Goal: Information Seeking & Learning: Check status

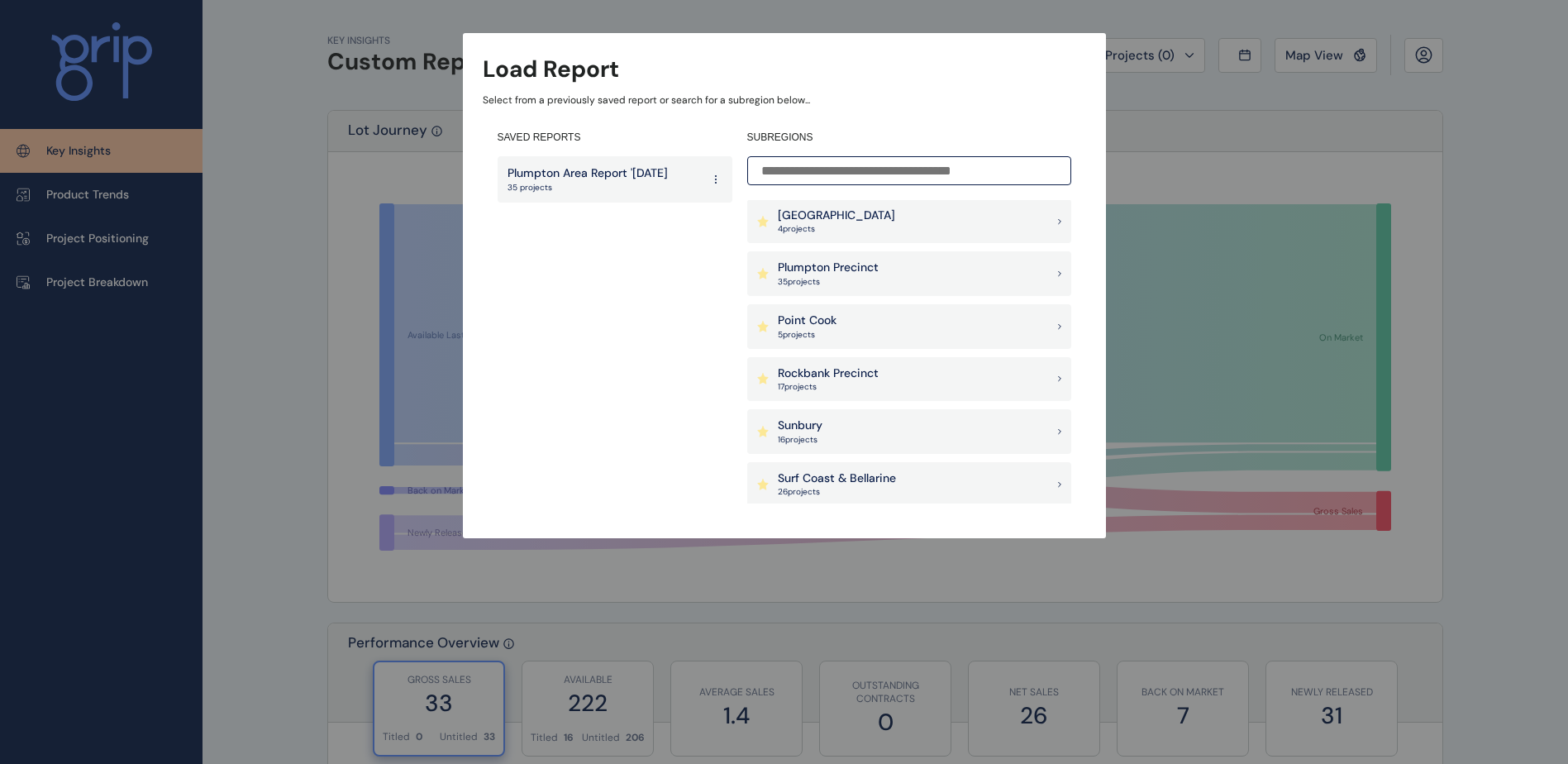
scroll to position [1075, 0]
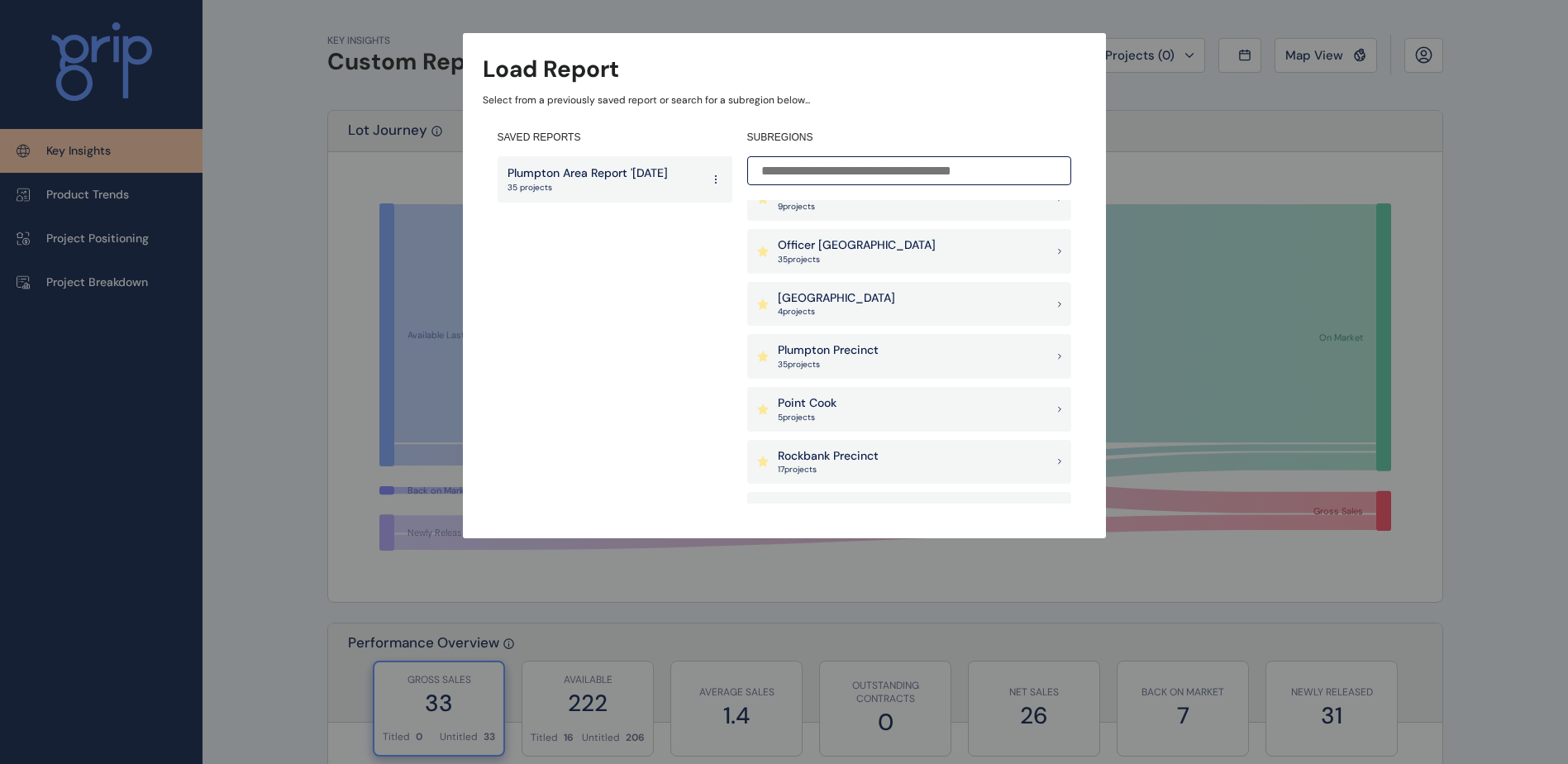
click at [897, 371] on div "Plumpton Precinct 35 project s" at bounding box center [909, 356] width 324 height 44
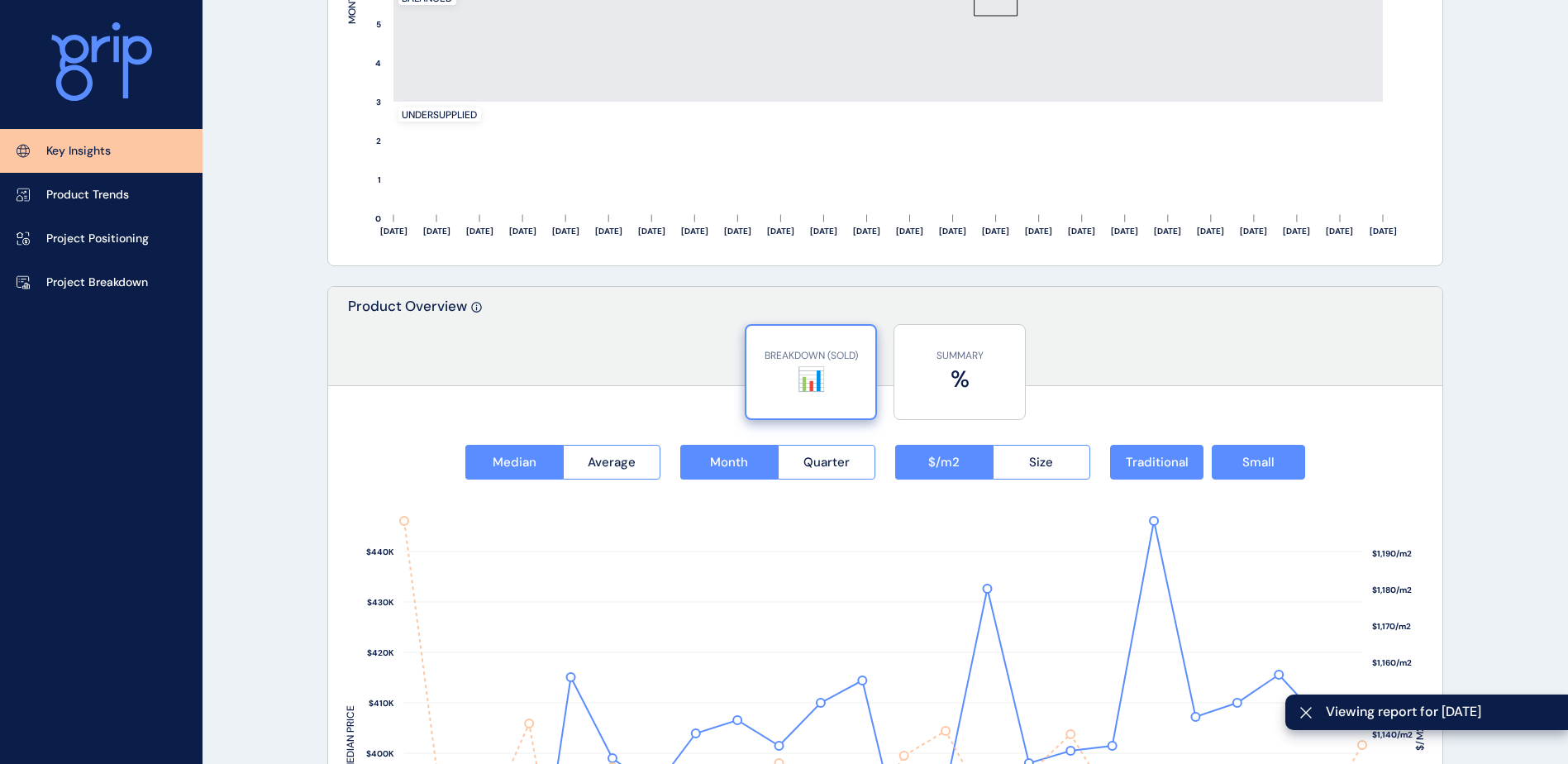
scroll to position [2716, 0]
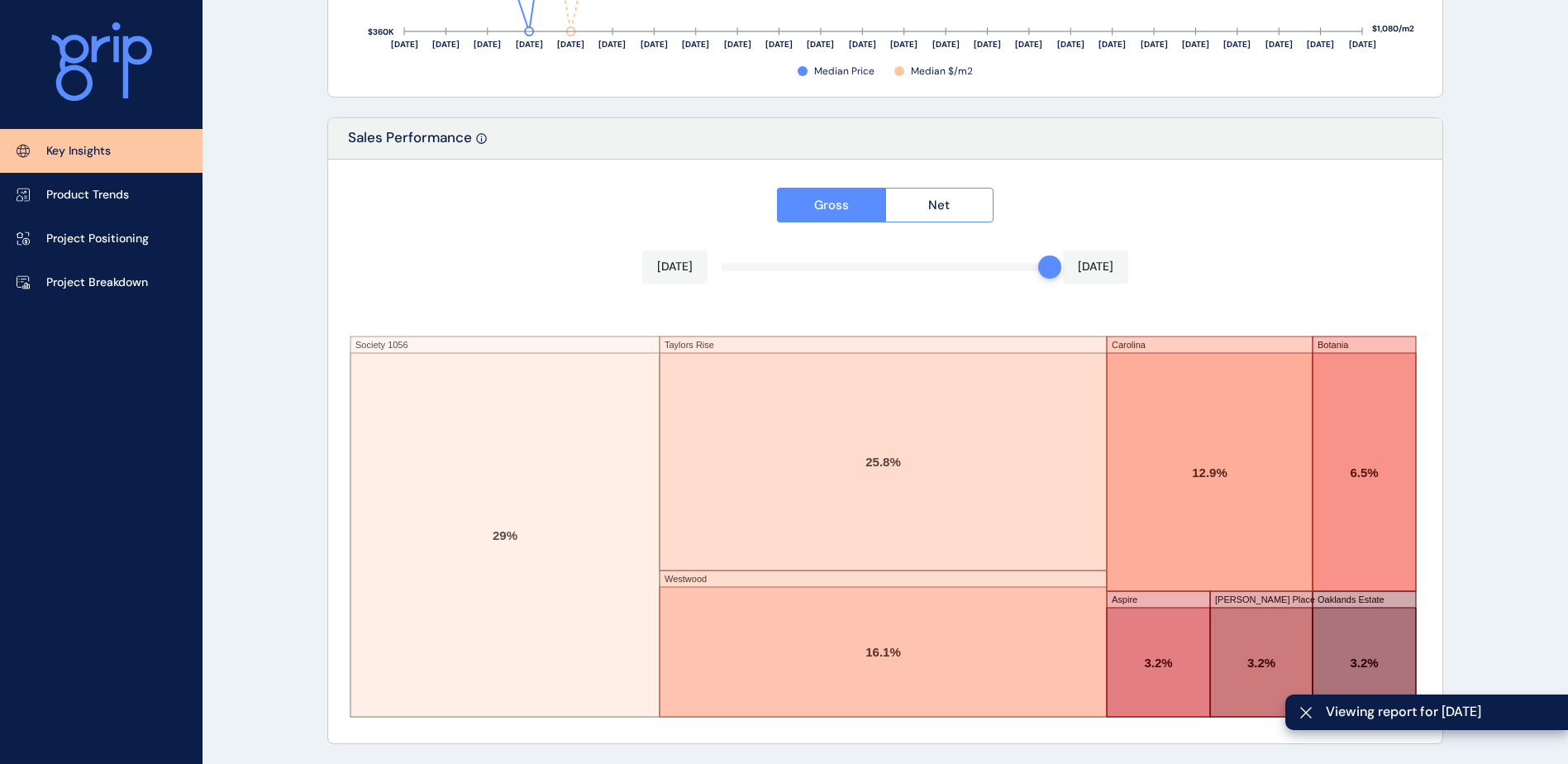
click at [1035, 269] on div at bounding box center [884, 267] width 329 height 9
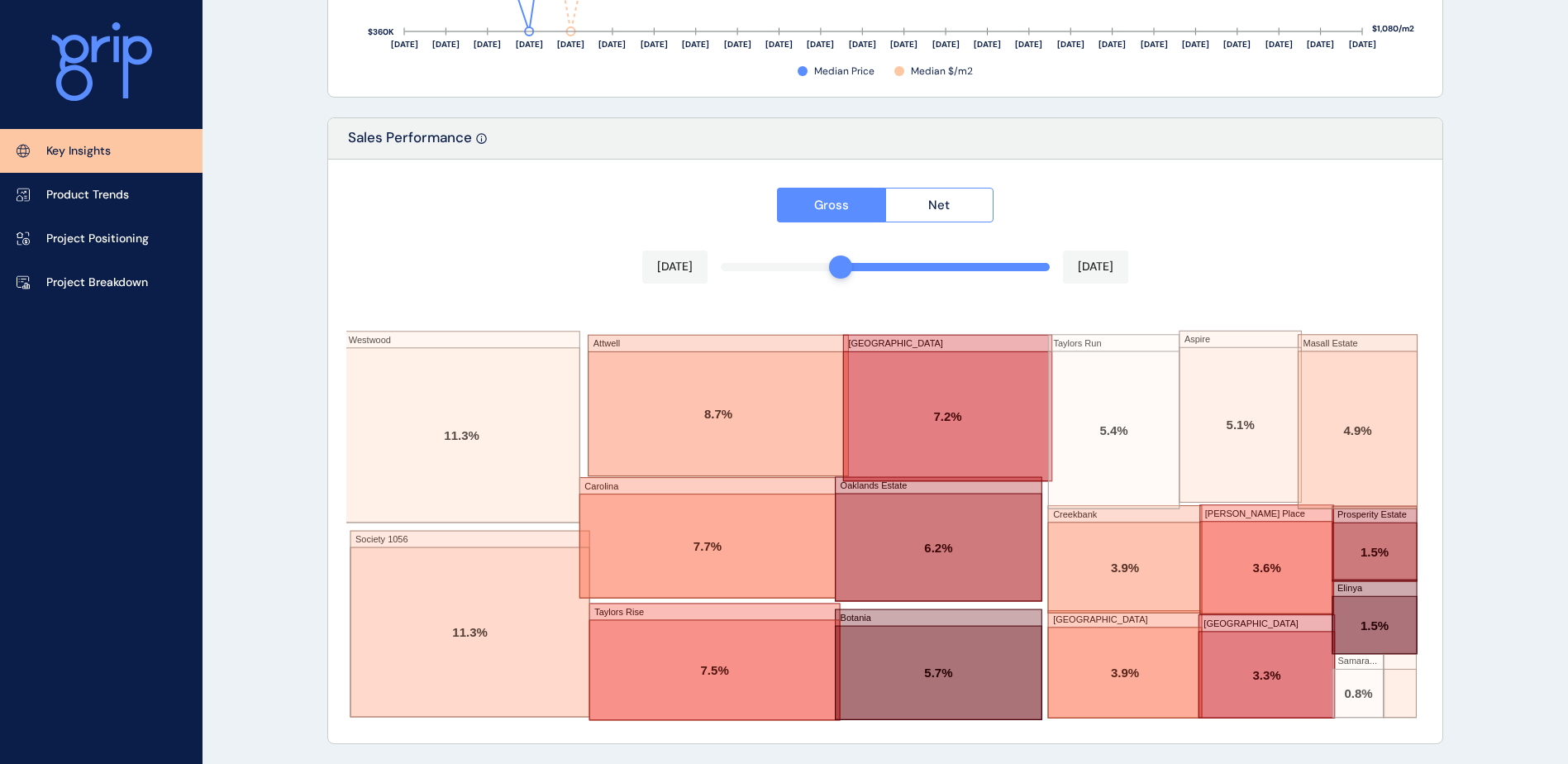
drag, startPoint x: 1045, startPoint y: 264, endPoint x: 835, endPoint y: 263, distance: 210.0
click at [835, 263] on div at bounding box center [840, 266] width 23 height 23
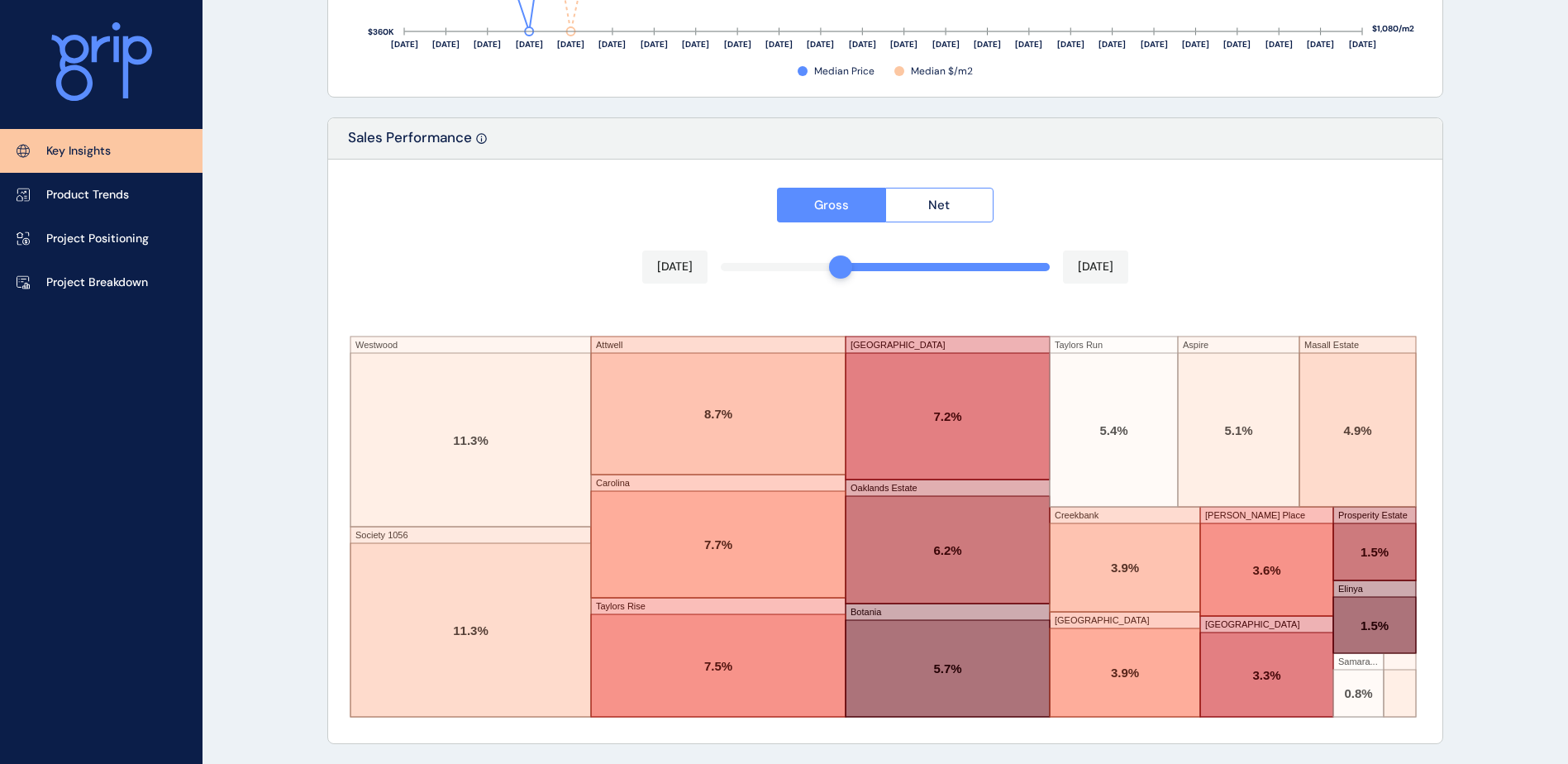
click at [1198, 236] on div "Gross Net [DATE] [DATE] Westwood Society 1056 Attwell [GEOGRAPHIC_DATA] [GEOGRA…" at bounding box center [884, 452] width 1114 height 584
drag, startPoint x: 850, startPoint y: 265, endPoint x: 867, endPoint y: 265, distance: 17.0
click at [867, 265] on div at bounding box center [870, 266] width 23 height 23
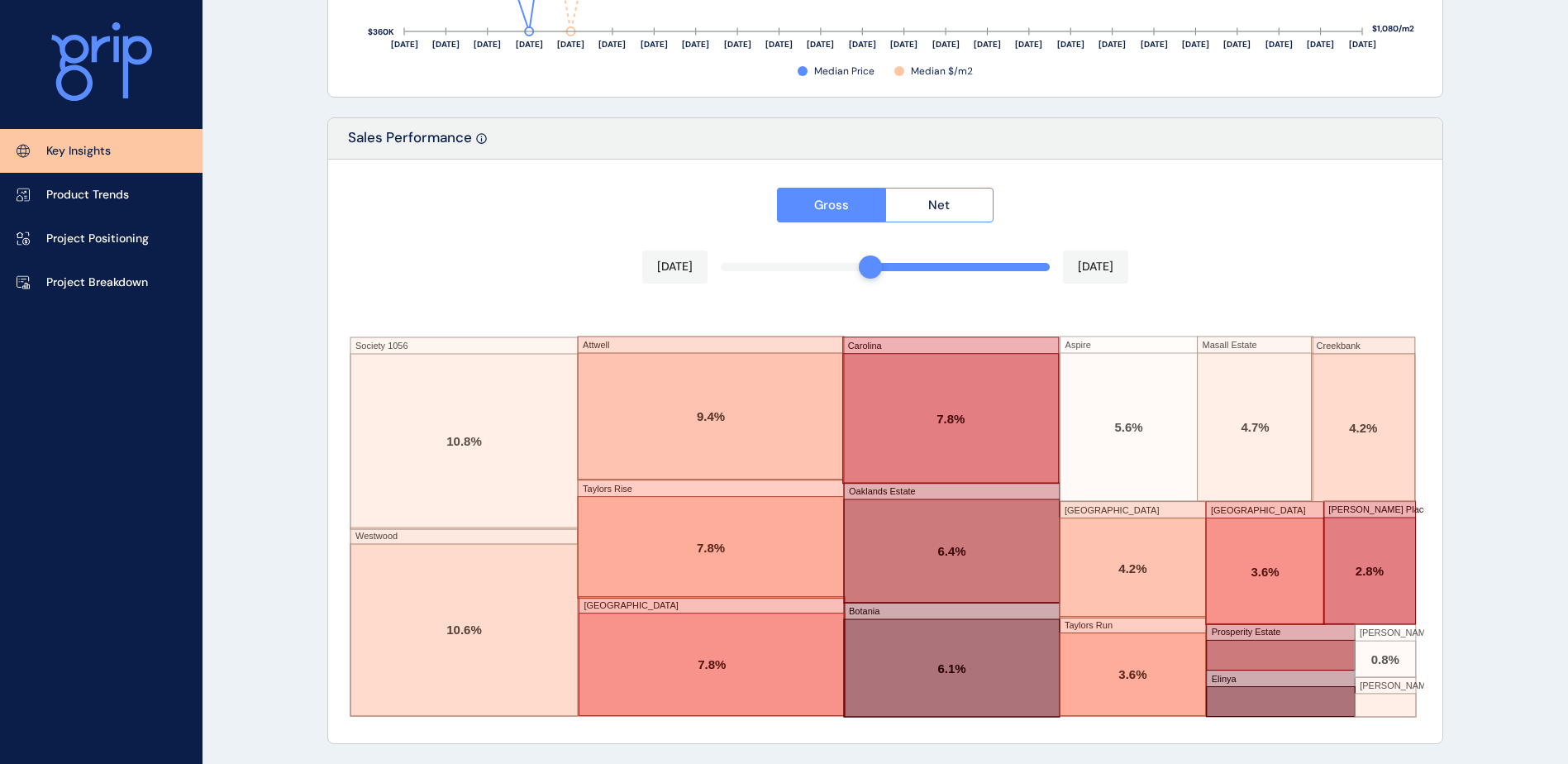
click at [1285, 230] on div "Gross Net [DATE] [DATE] Society 1056 [GEOGRAPHIC_DATA] Attwell [GEOGRAPHIC_DATA…" at bounding box center [884, 452] width 1114 height 584
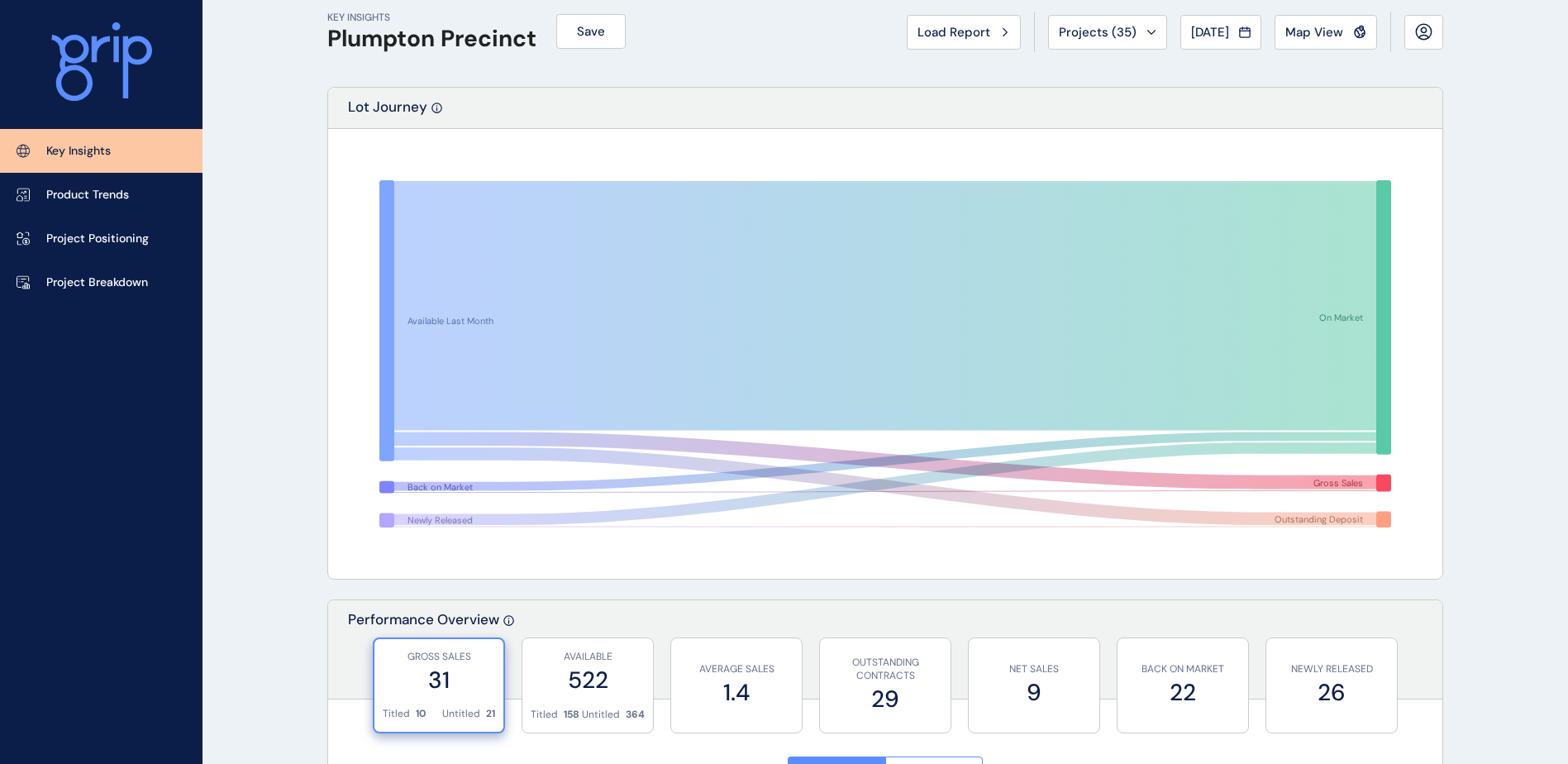
scroll to position [0, 0]
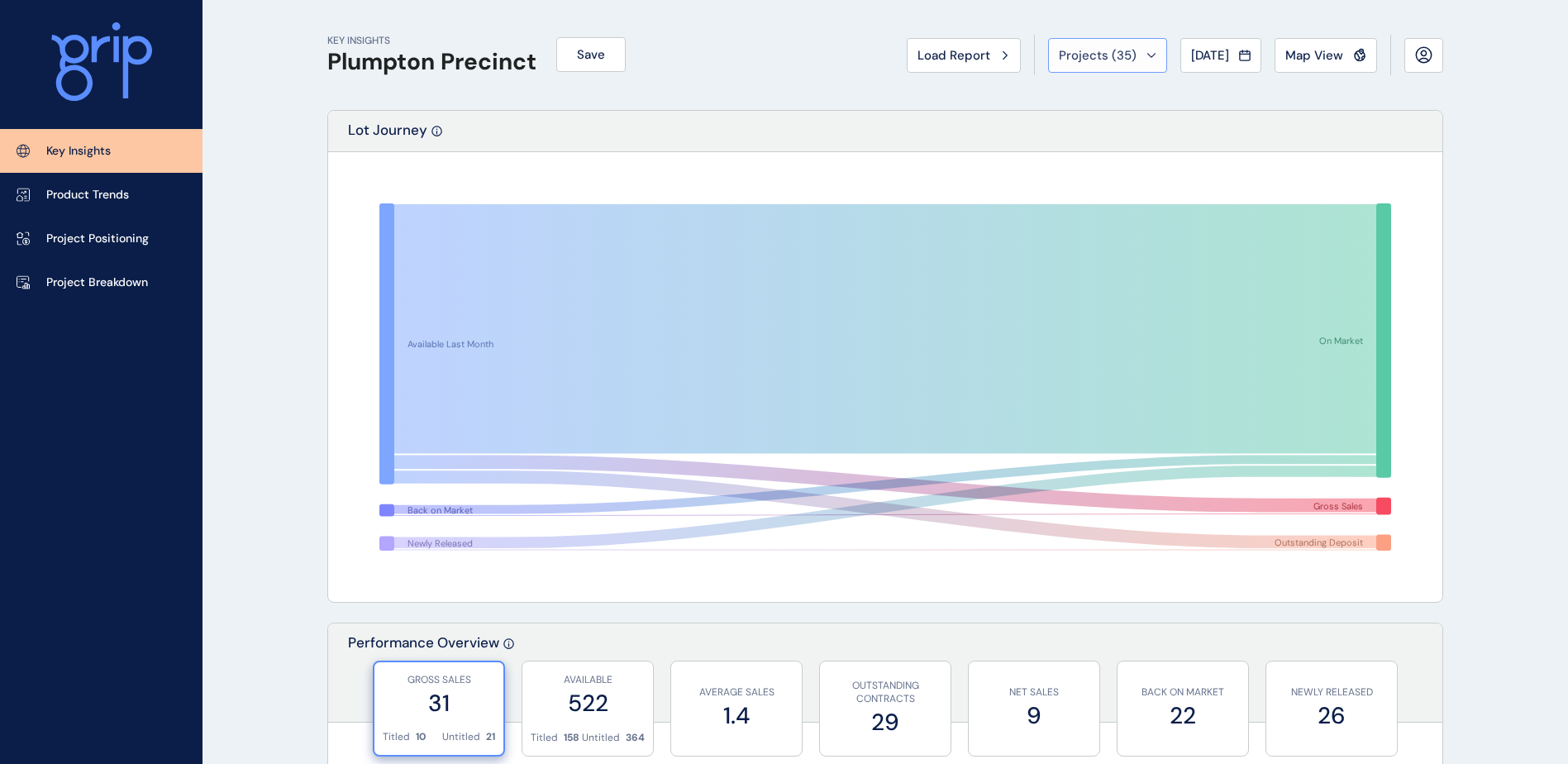
click at [1111, 55] on span "Projects ( 35 )" at bounding box center [1098, 55] width 78 height 16
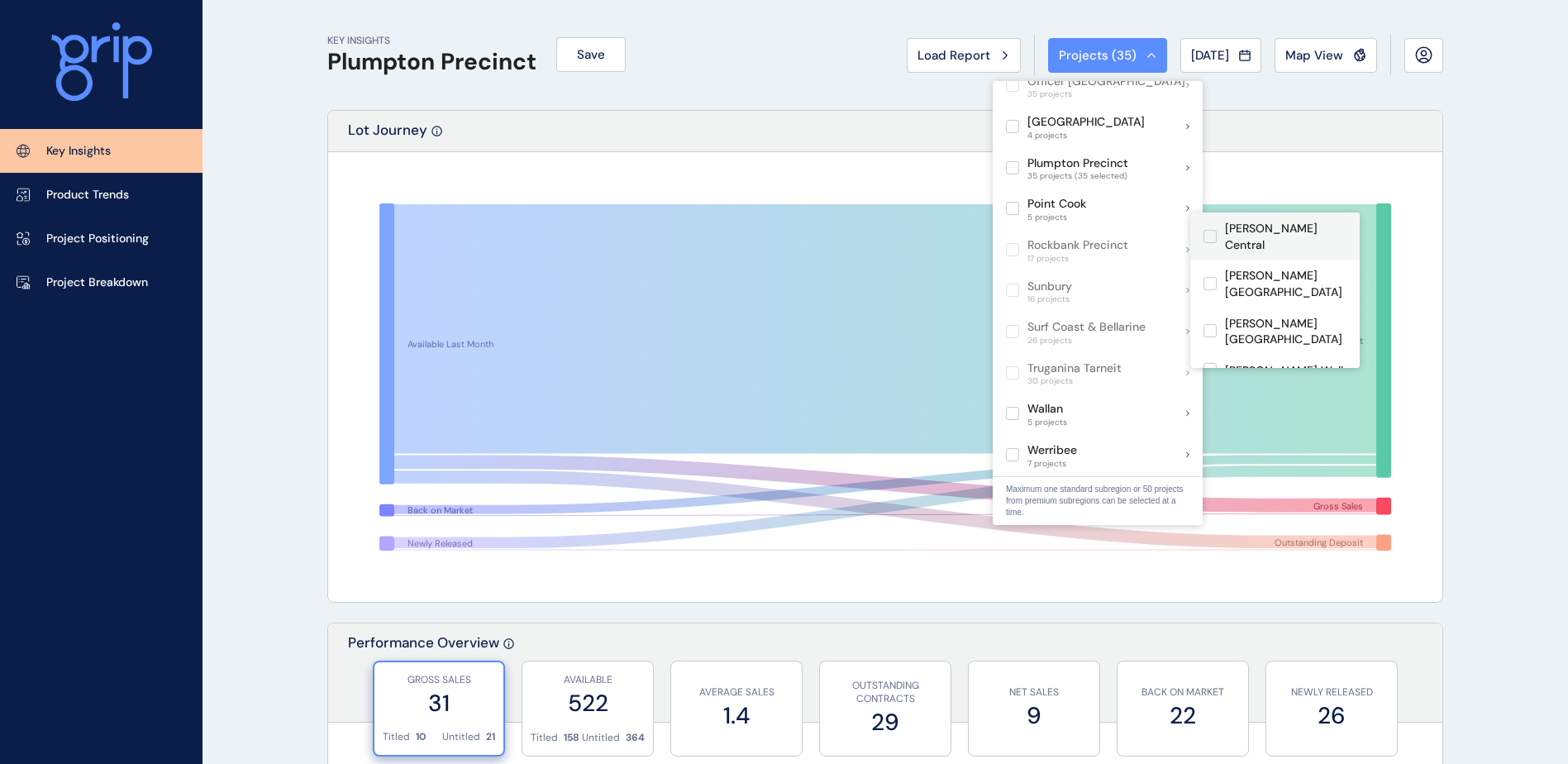
scroll to position [373, 0]
click at [1262, 410] on p "Woodlea" at bounding box center [1248, 417] width 47 height 16
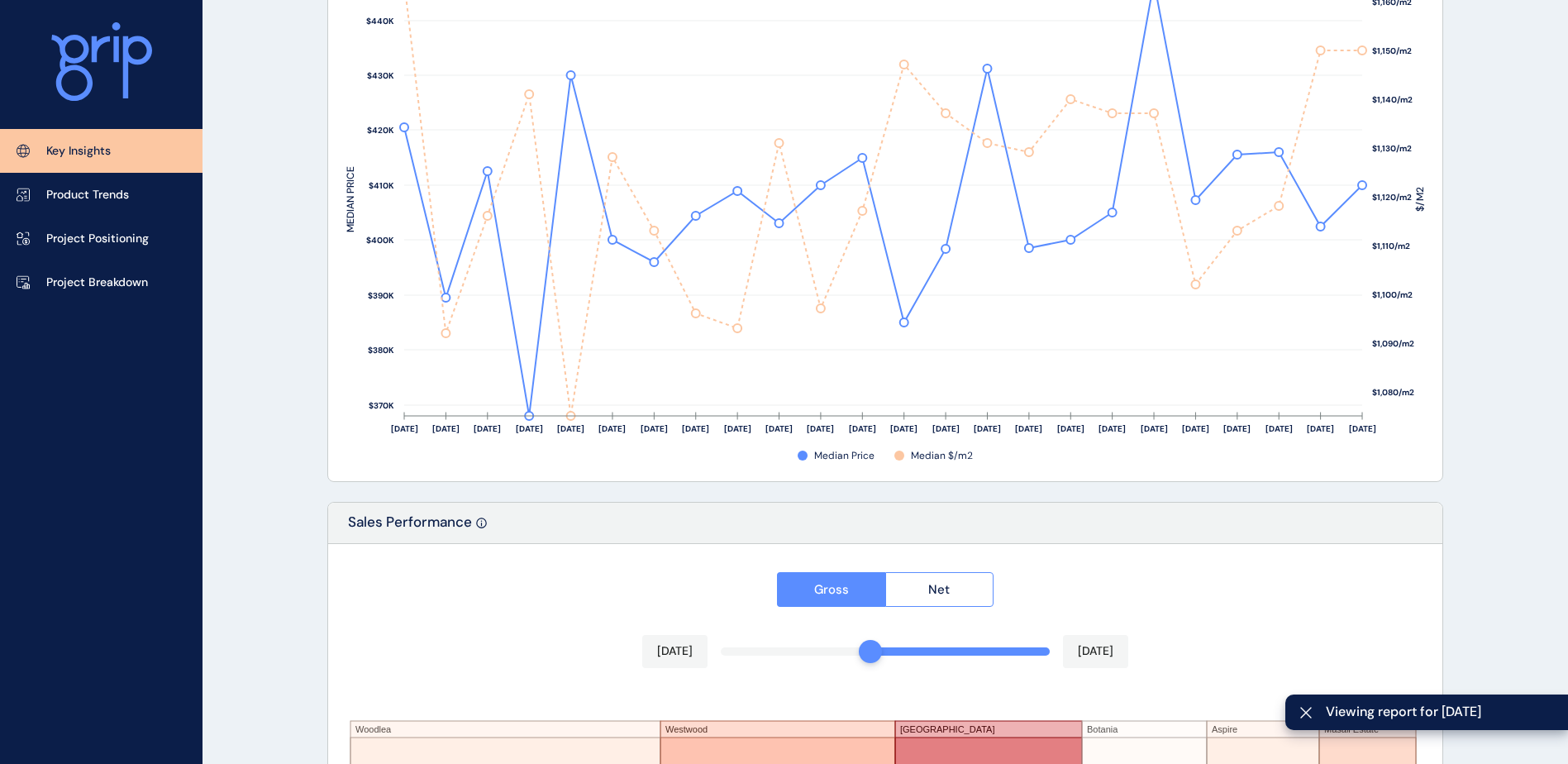
scroll to position [2716, 0]
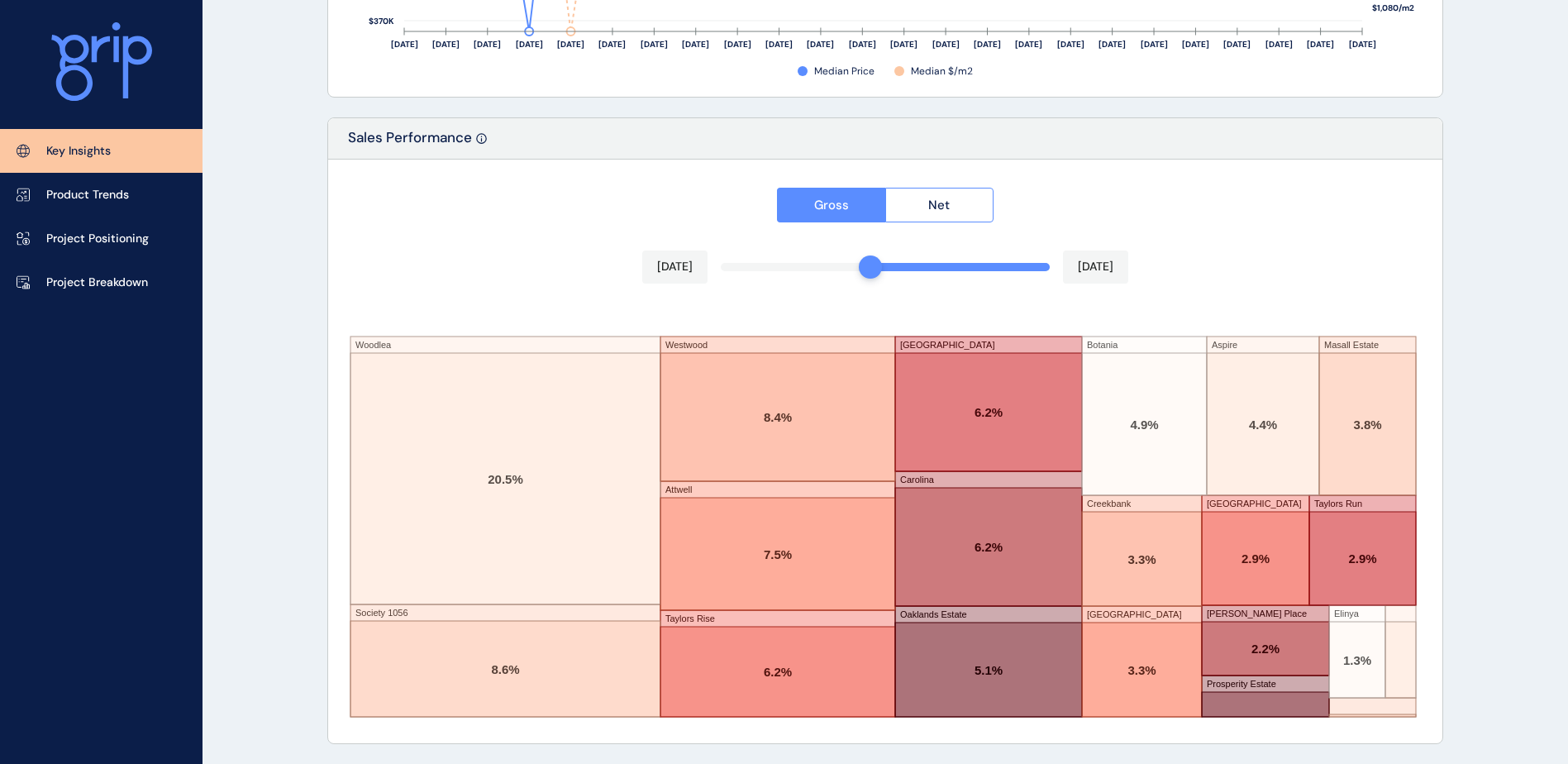
click at [1216, 214] on div "Gross Net [DATE] [DATE] Woodlea Society 1056 Westwood Attwell Taylors Rise [GEO…" at bounding box center [884, 452] width 1114 height 584
click at [734, 266] on div "Gross Net [DATE] [DATE] Woodlea Society 1056 Westwood Attwell Taylors Rise [GEO…" at bounding box center [884, 452] width 1114 height 584
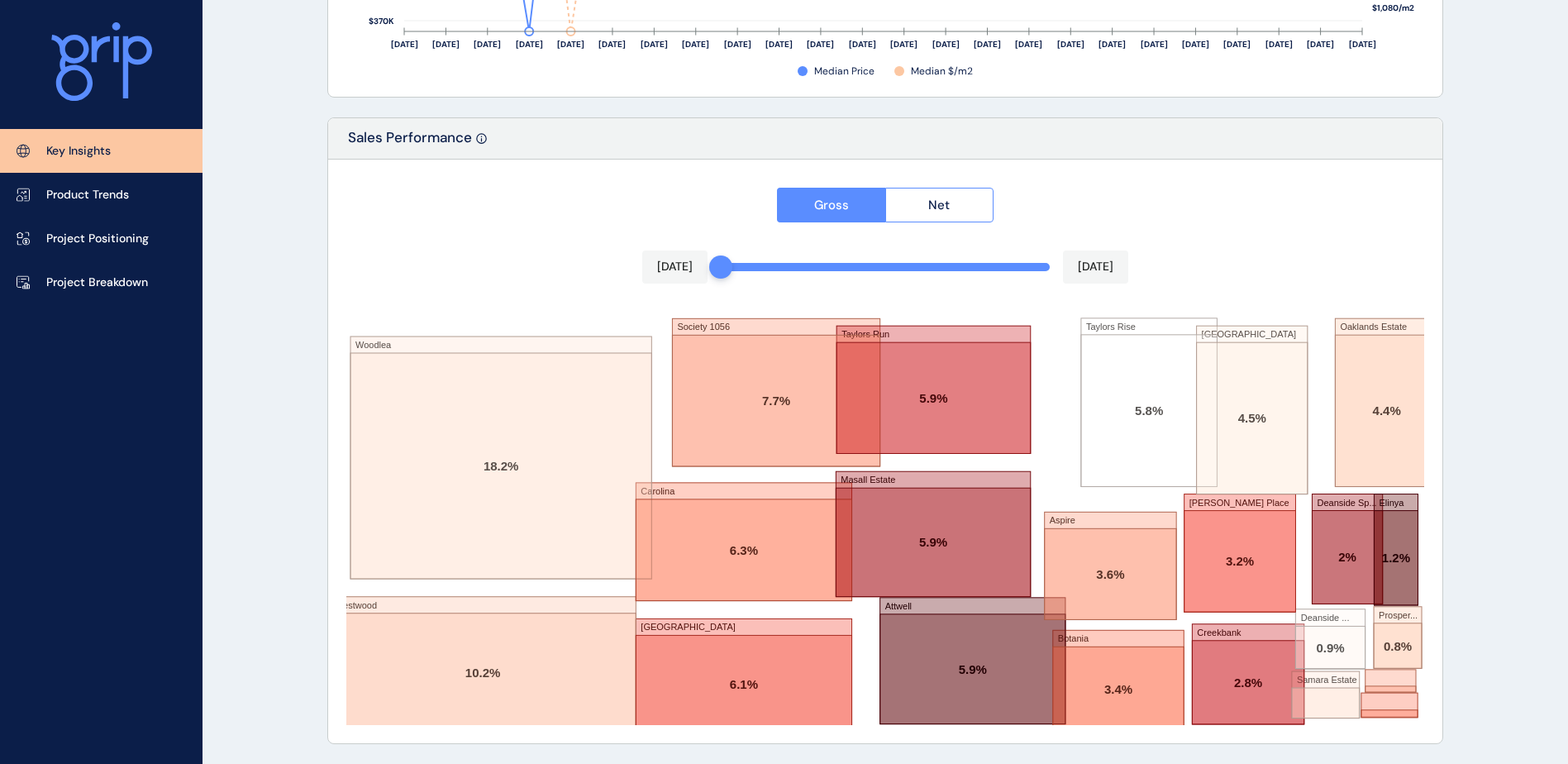
click at [933, 271] on div "[DATE] [DATE]" at bounding box center [884, 266] width 486 height 33
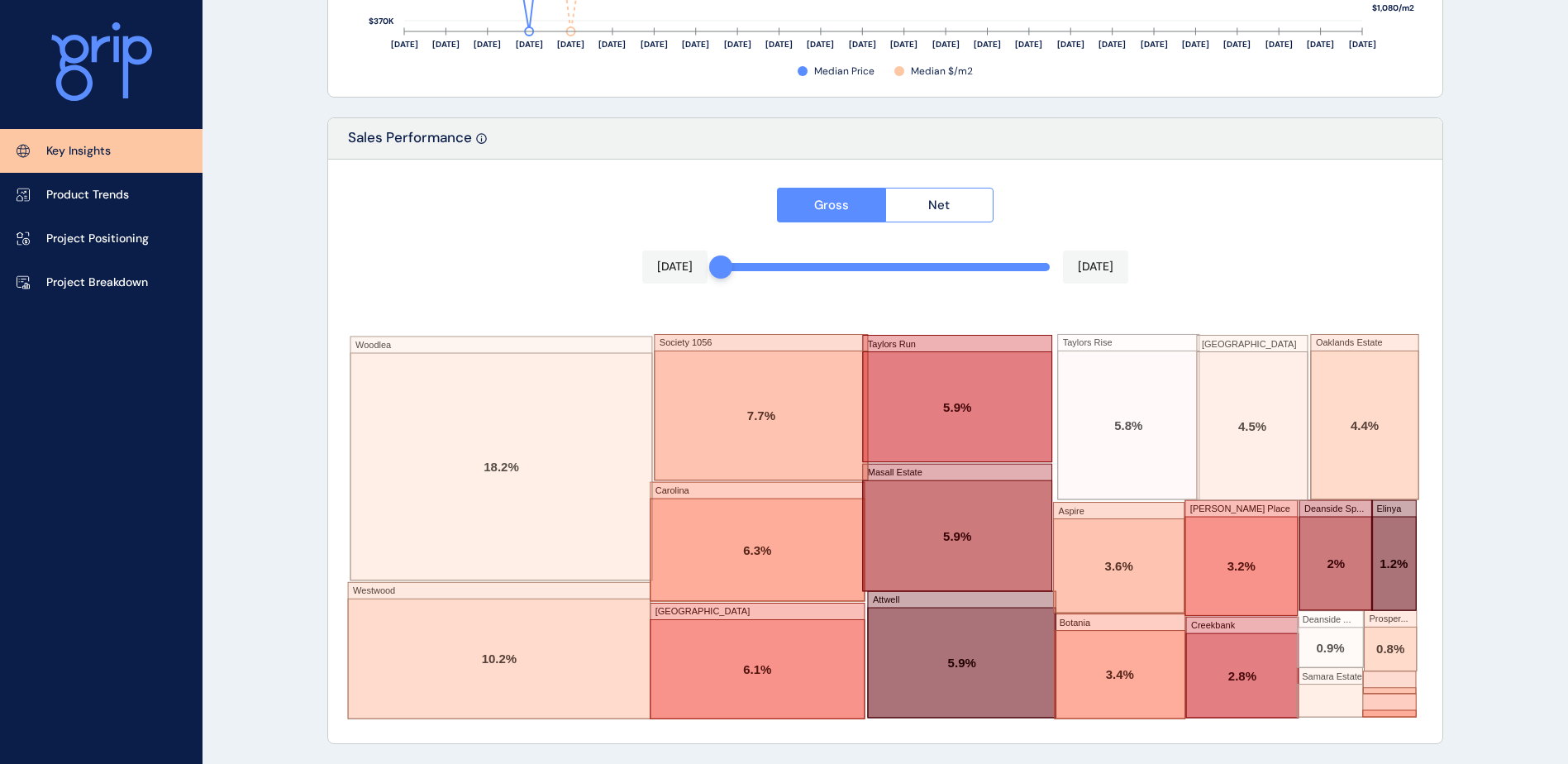
click at [848, 271] on div "Gross Net [DATE] [DATE] Woodlea Westwood Society 1056 Carolina [GEOGRAPHIC_DATA…" at bounding box center [884, 452] width 1114 height 584
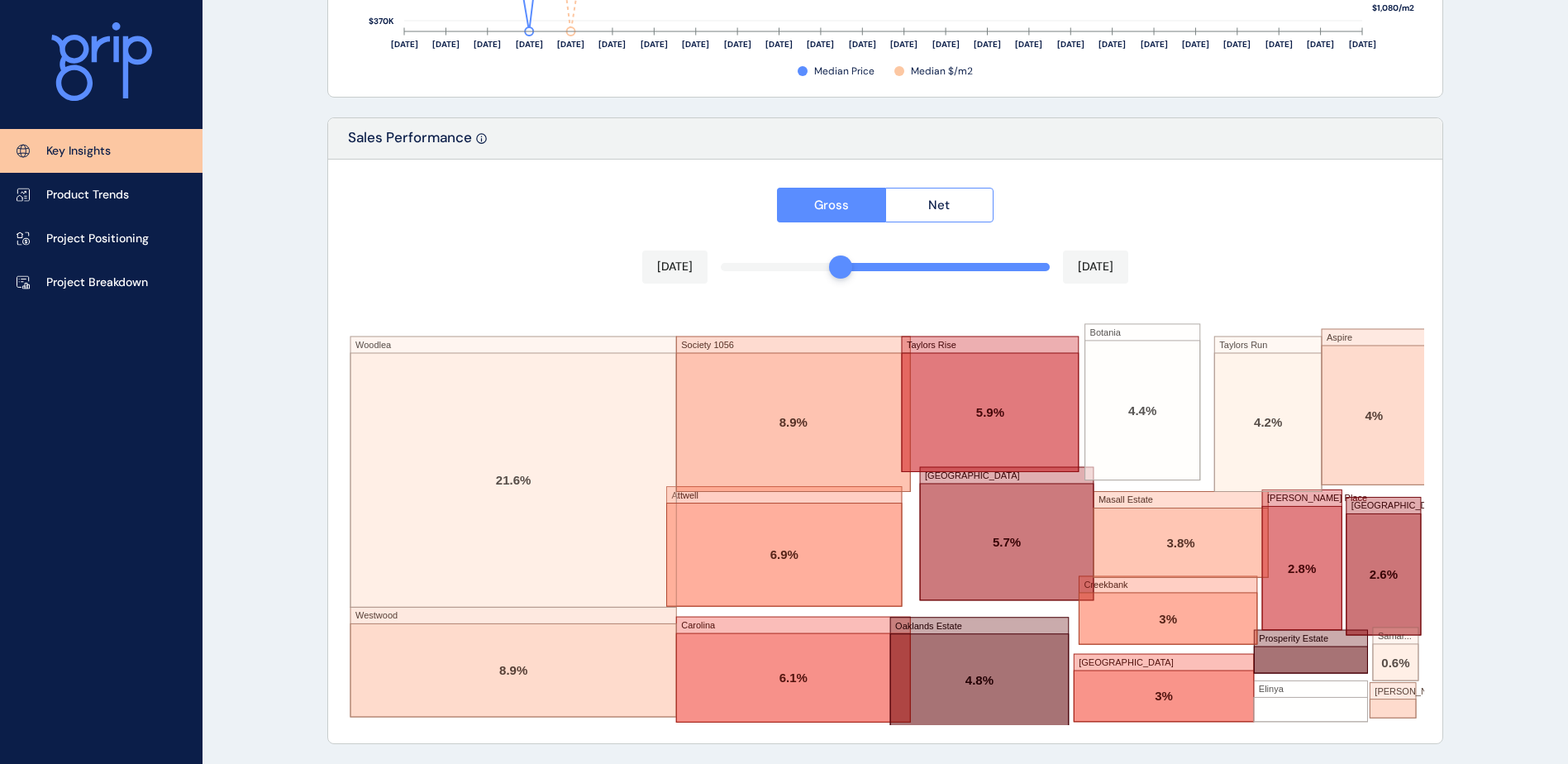
click at [880, 265] on div "Gross Net [DATE] [DATE] Woodlea Westwood Society 1056 Attwell [GEOGRAPHIC_DATA]…" at bounding box center [884, 452] width 1114 height 584
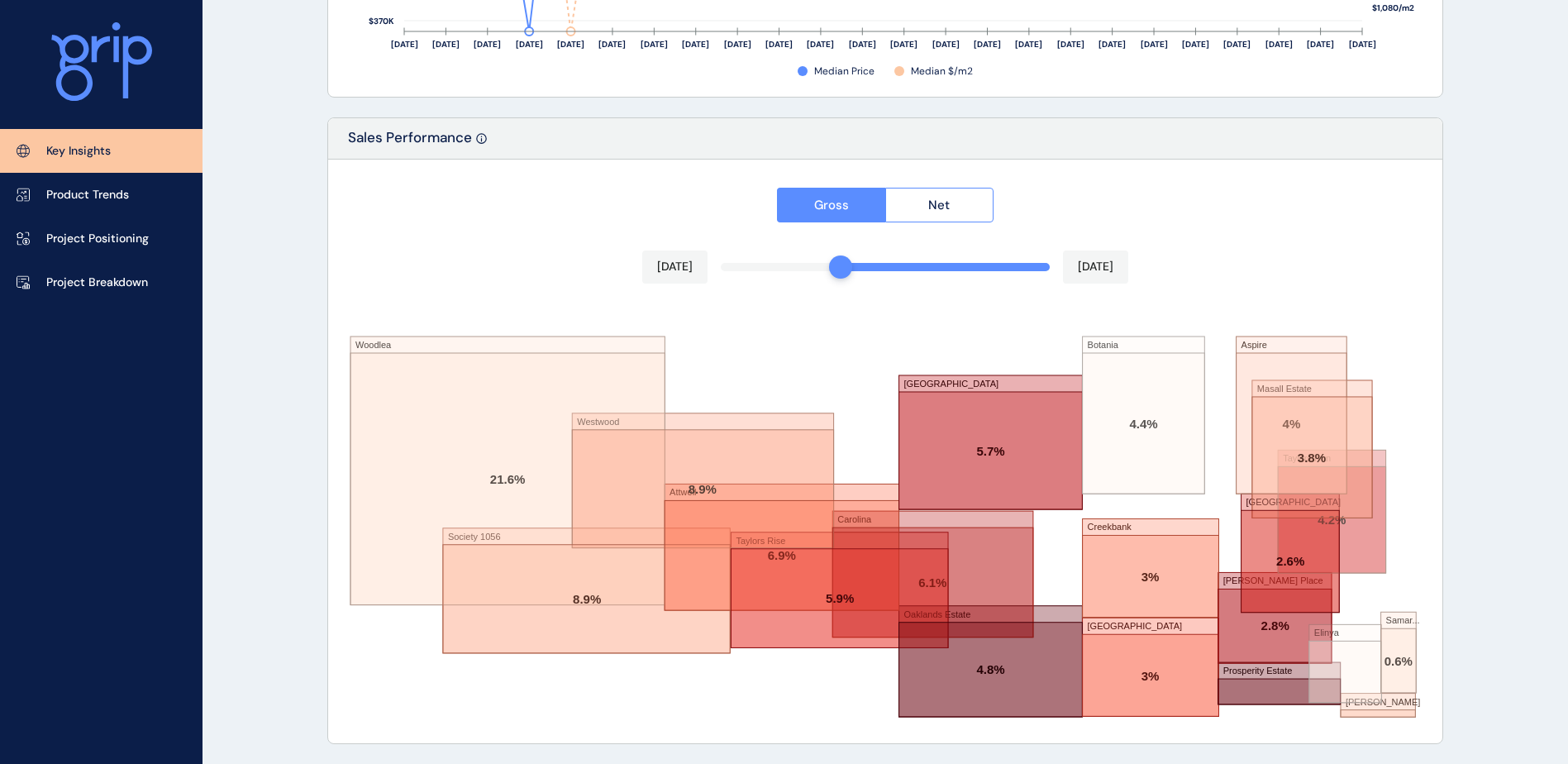
drag, startPoint x: 874, startPoint y: 266, endPoint x: 841, endPoint y: 271, distance: 33.4
click at [841, 271] on div at bounding box center [840, 266] width 23 height 23
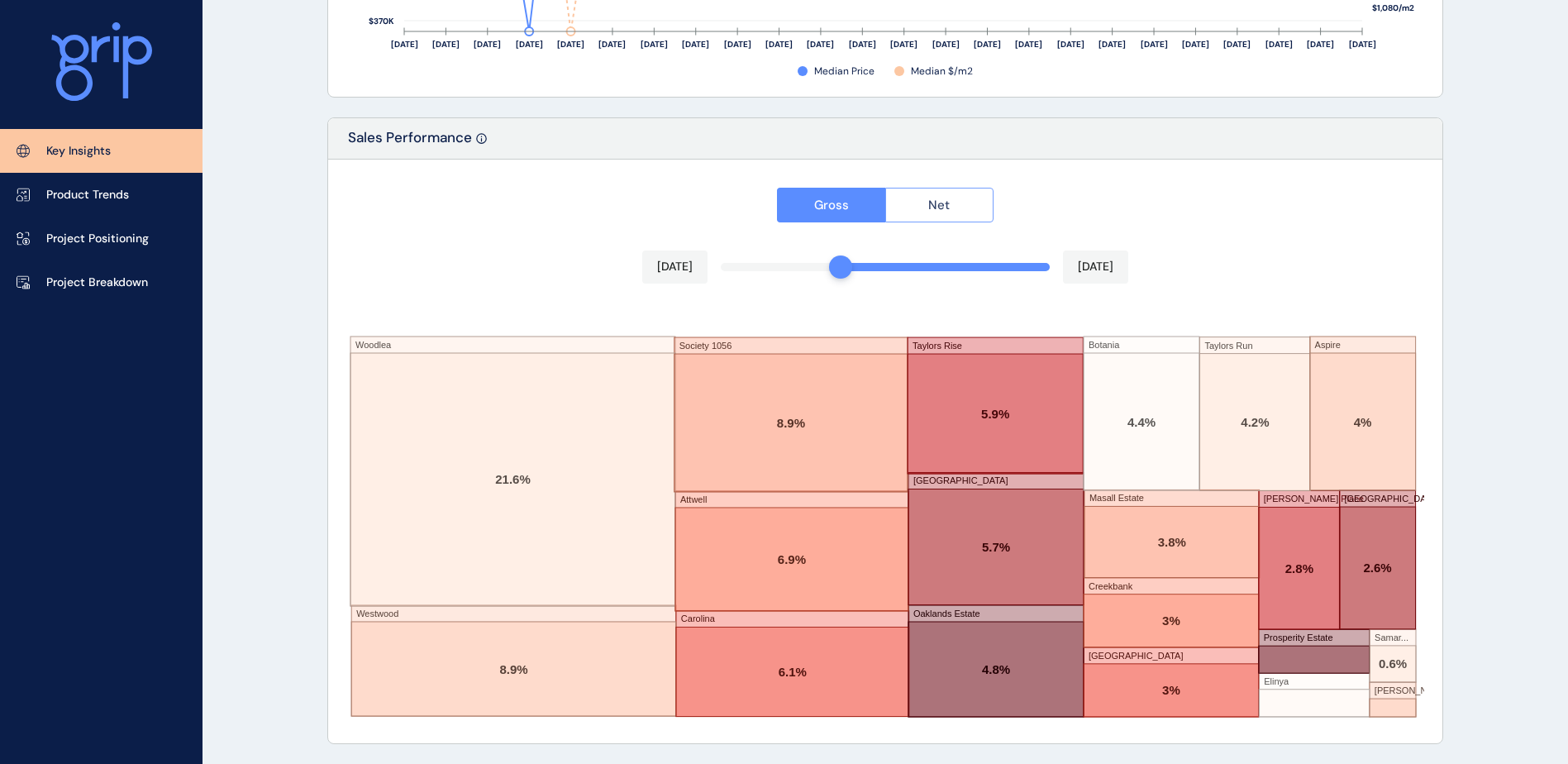
click at [930, 196] on span "Net" at bounding box center [939, 204] width 21 height 16
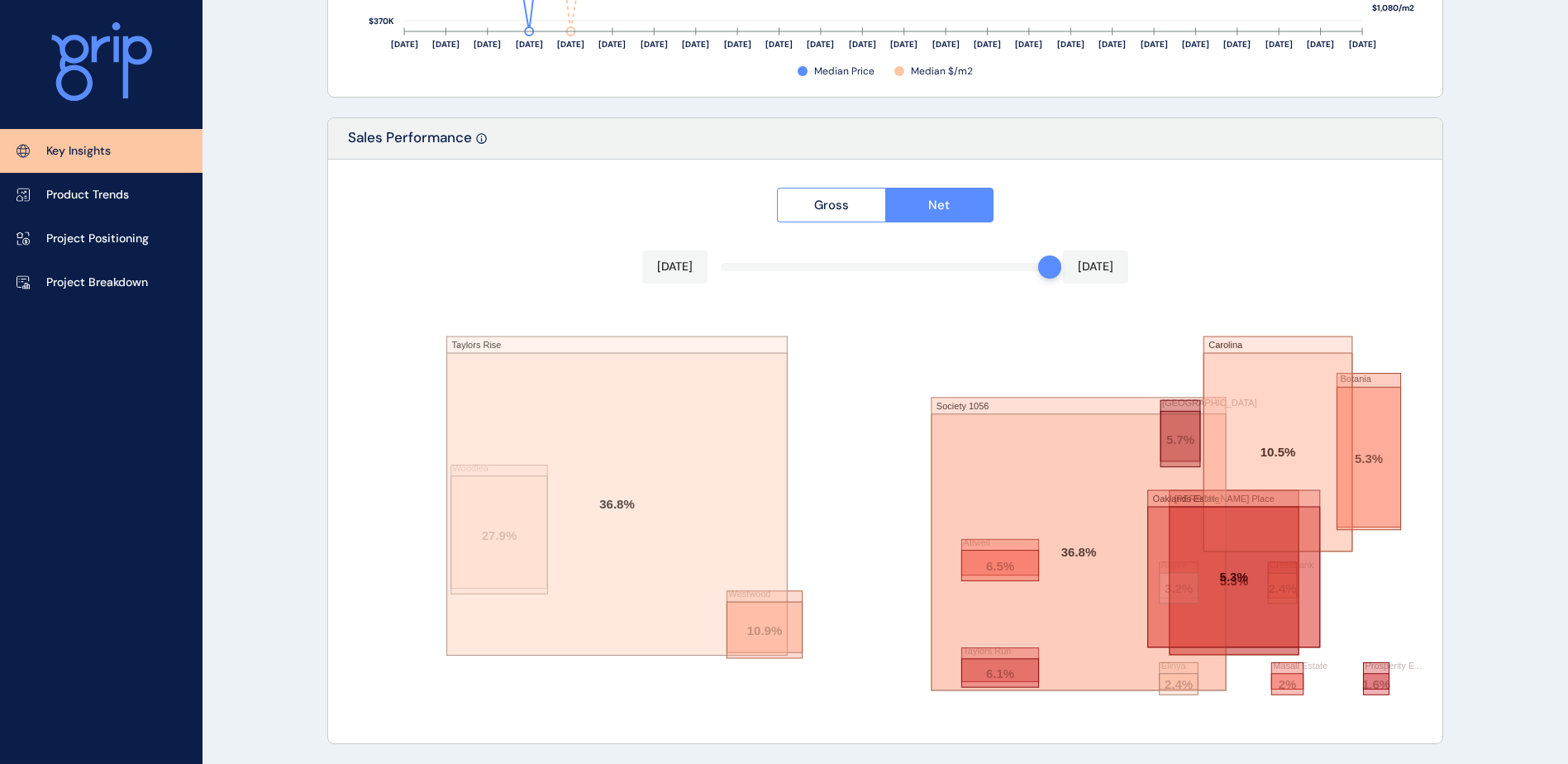
drag, startPoint x: 1045, startPoint y: 264, endPoint x: 971, endPoint y: 271, distance: 74.3
click at [971, 271] on div "[DATE] [DATE]" at bounding box center [884, 266] width 486 height 33
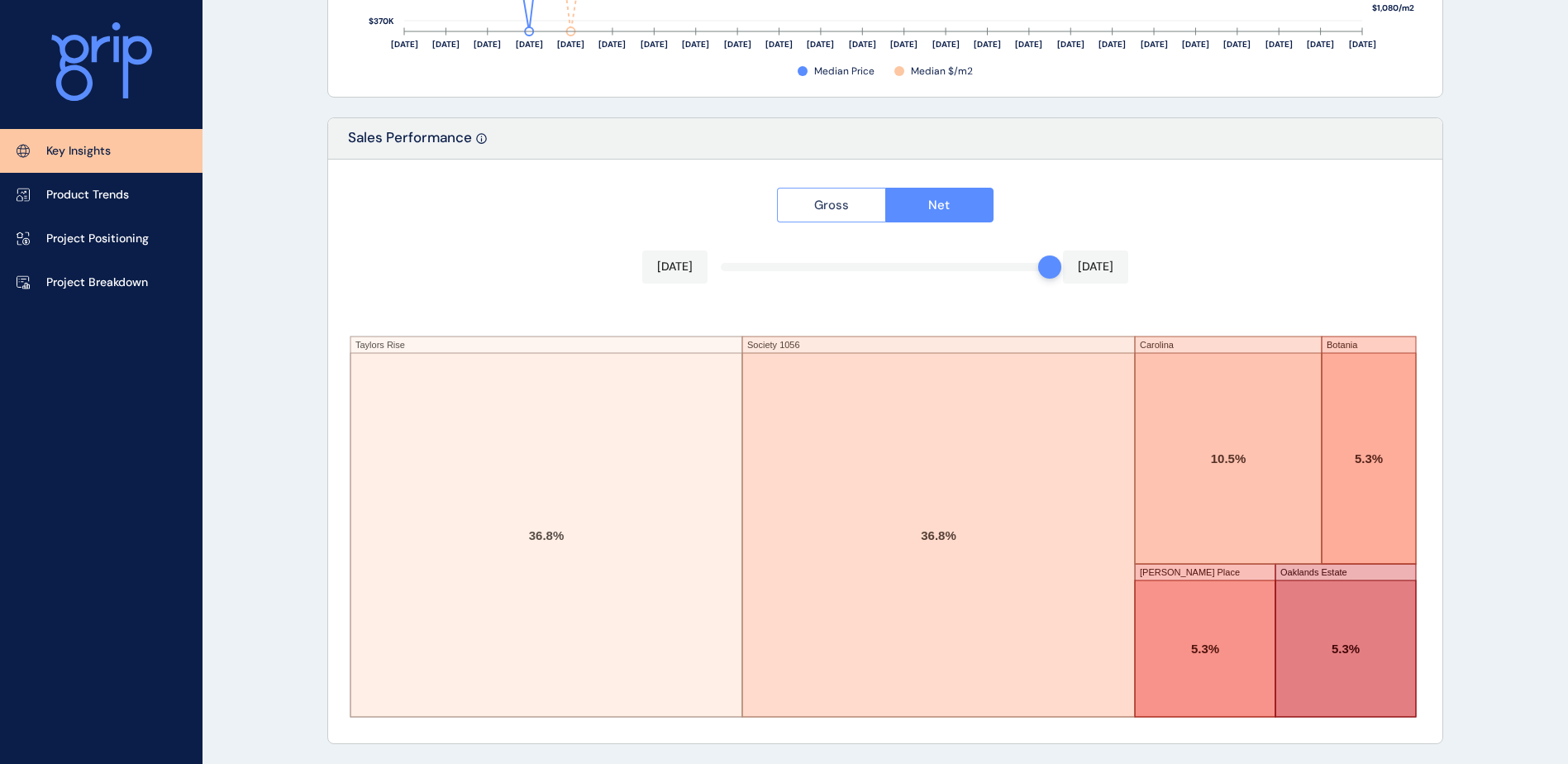
click at [831, 205] on span "Gross" at bounding box center [831, 204] width 35 height 16
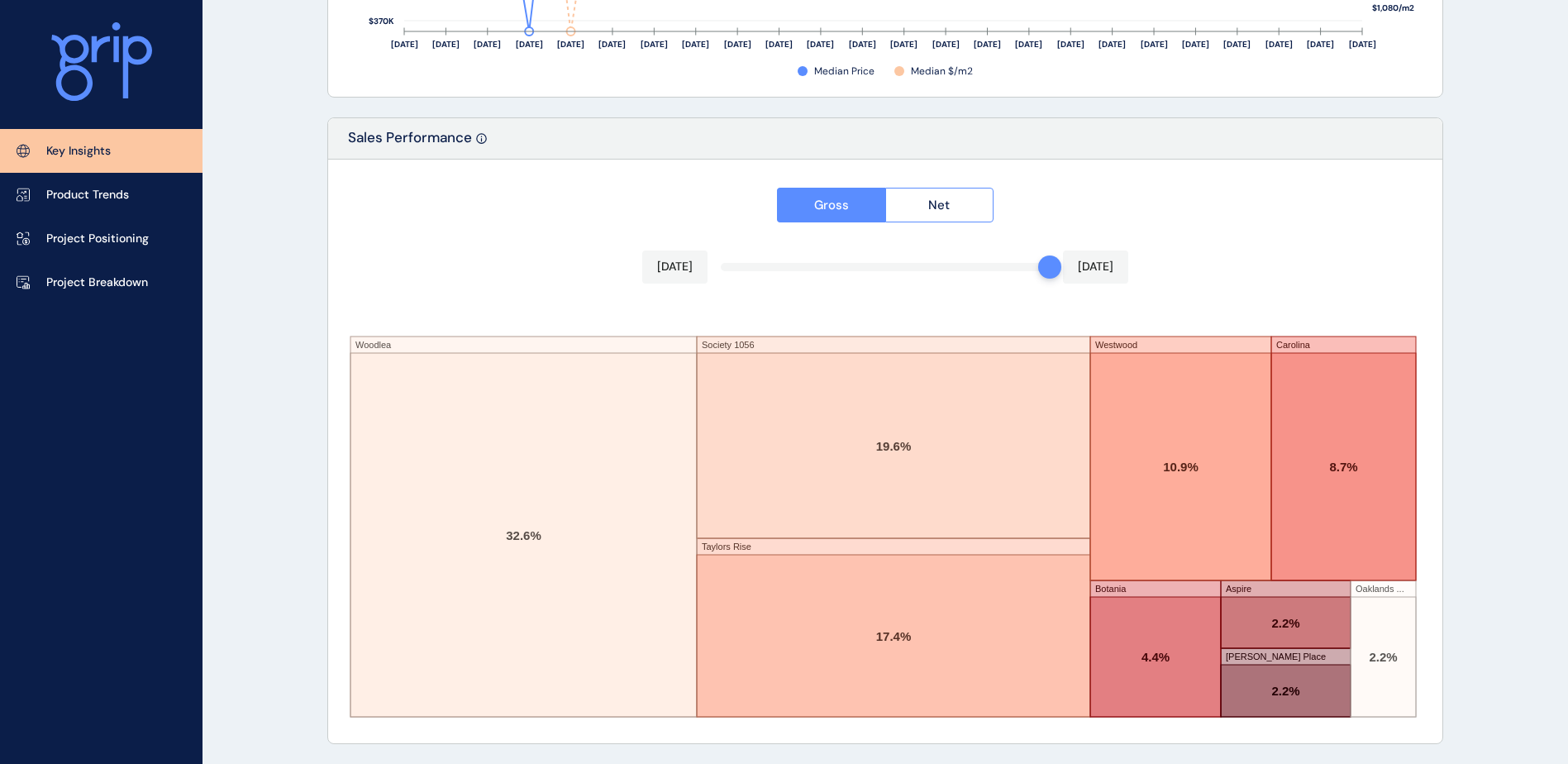
click at [1204, 219] on div "Gross Net [DATE] [DATE] Woodlea Society 1056 Taylors Rise Westwood Carolina Bot…" at bounding box center [884, 452] width 1114 height 584
click at [838, 265] on div "Gross Net [DATE] [DATE] Woodlea Society 1056 Taylors Rise Westwood Carolina Bot…" at bounding box center [884, 452] width 1114 height 584
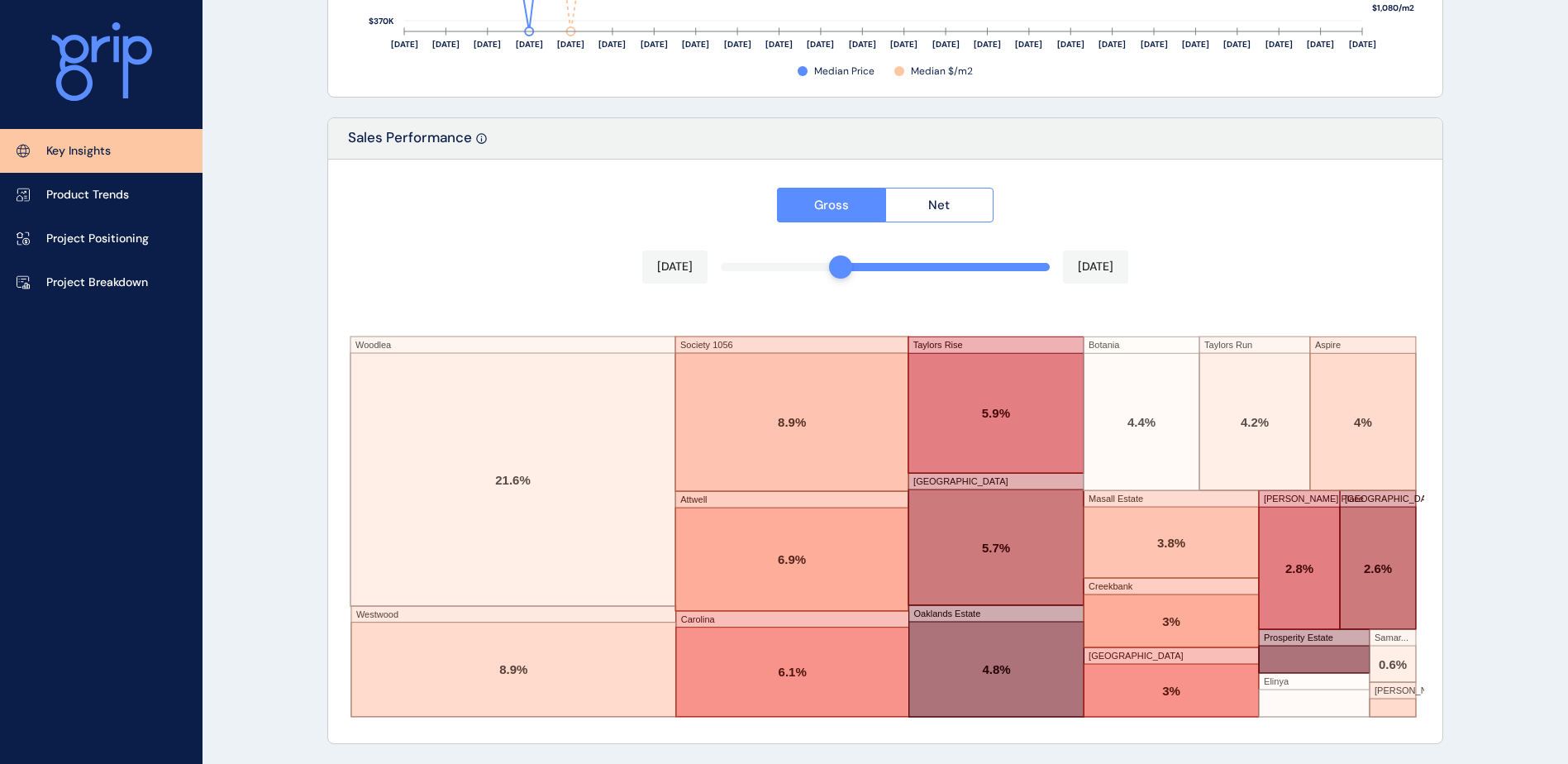
click at [860, 265] on div "Gross Net [DATE] [DATE] Woodlea Westwood Society 1056 Attwell [GEOGRAPHIC_DATA]…" at bounding box center [884, 452] width 1114 height 584
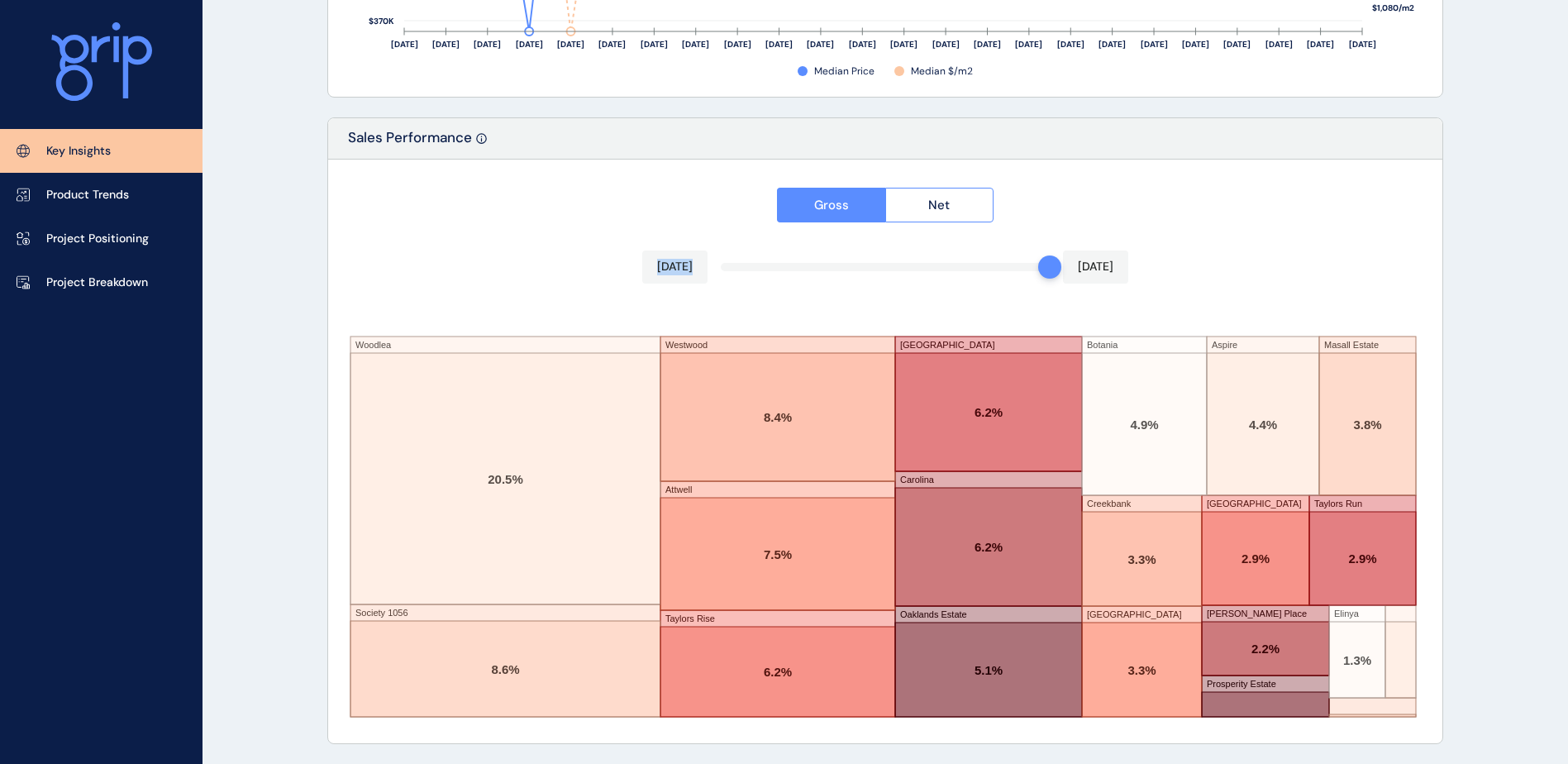
drag, startPoint x: 871, startPoint y: 270, endPoint x: 891, endPoint y: 270, distance: 20.0
click at [1105, 273] on div "Gross Net [DATE] [DATE] Woodlea Society 1056 Westwood Attwell Taylors Rise [GEO…" at bounding box center [884, 452] width 1114 height 584
